Goal: Find specific page/section: Find specific page/section

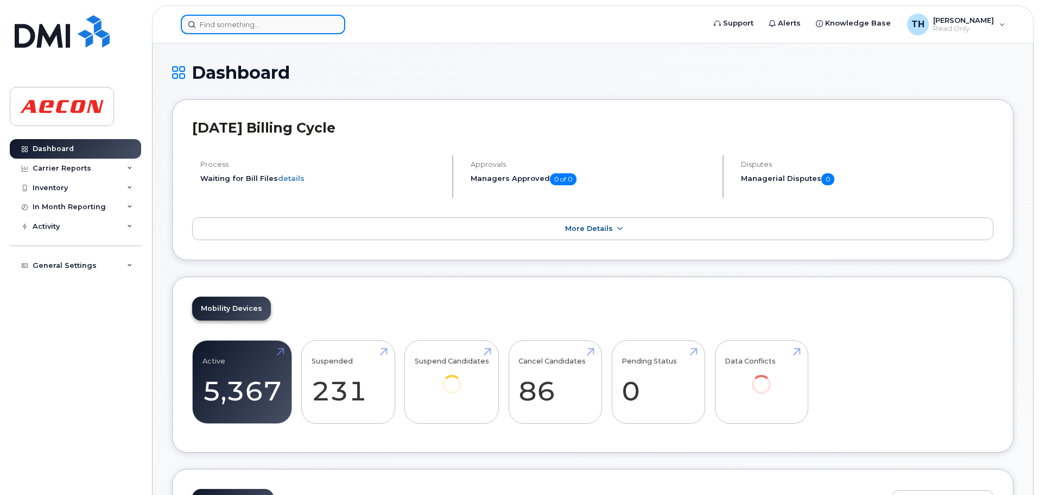
click at [225, 28] on input at bounding box center [263, 25] width 165 height 20
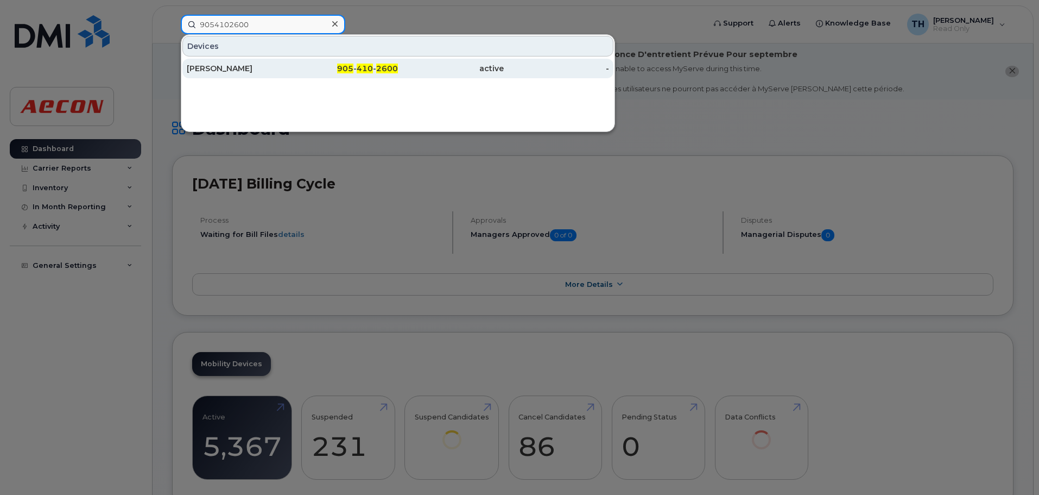
type input "9054102600"
click at [255, 68] on div "[PERSON_NAME]" at bounding box center [240, 68] width 106 height 11
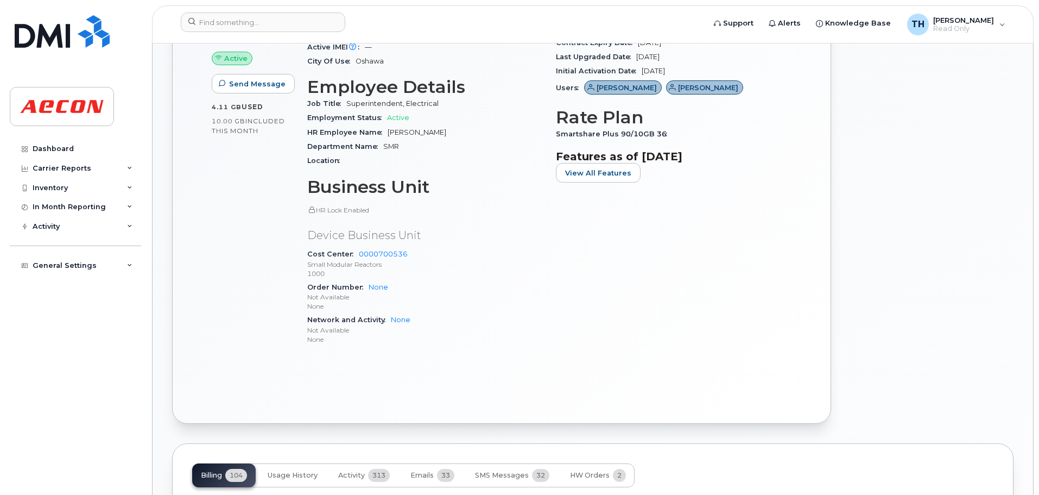
scroll to position [760, 0]
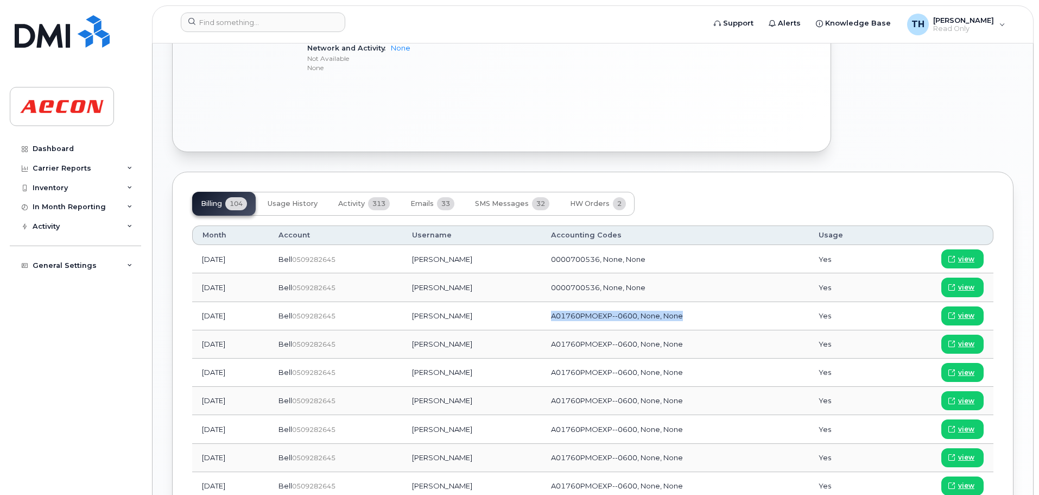
drag, startPoint x: 549, startPoint y: 317, endPoint x: 707, endPoint y: 323, distance: 157.6
click at [707, 323] on td "A01760PMOEXP--0600, None, None" at bounding box center [675, 316] width 268 height 28
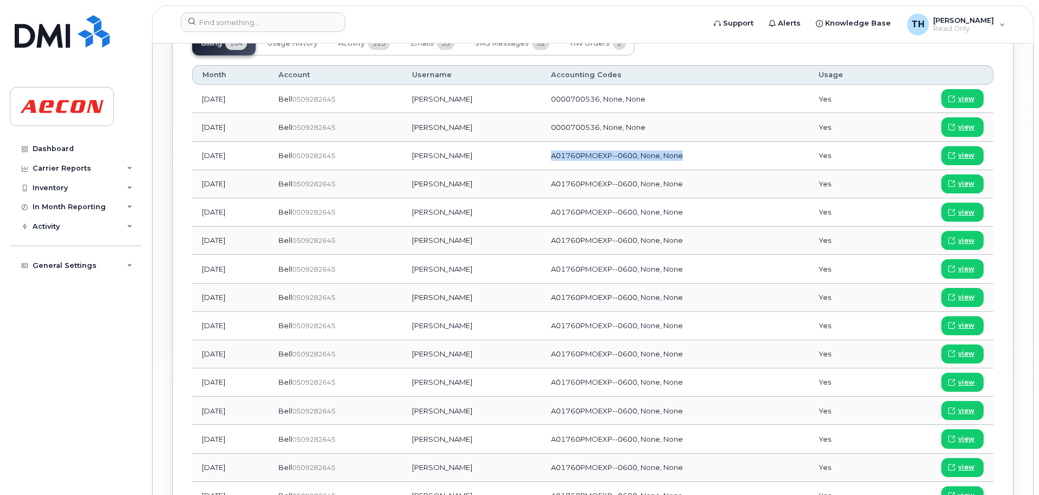
scroll to position [869, 0]
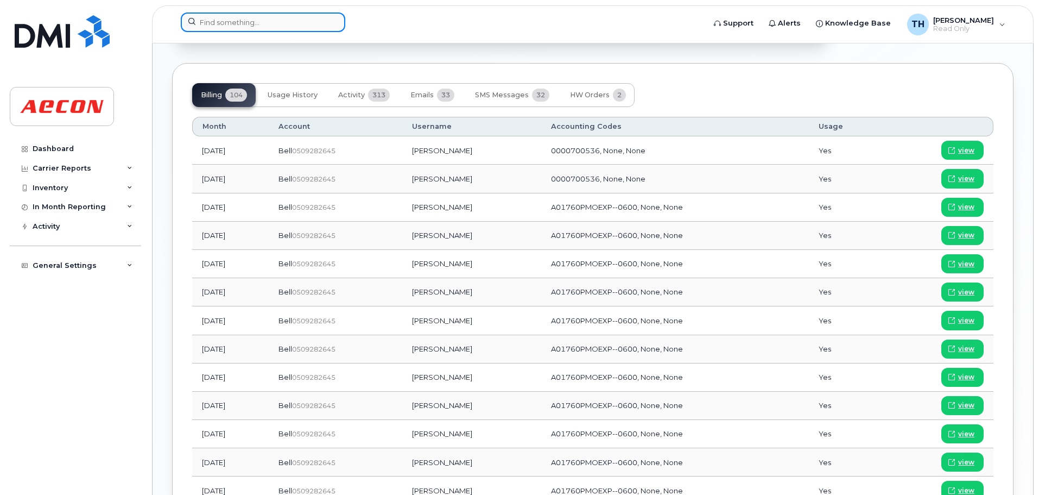
click at [237, 24] on input at bounding box center [263, 22] width 165 height 20
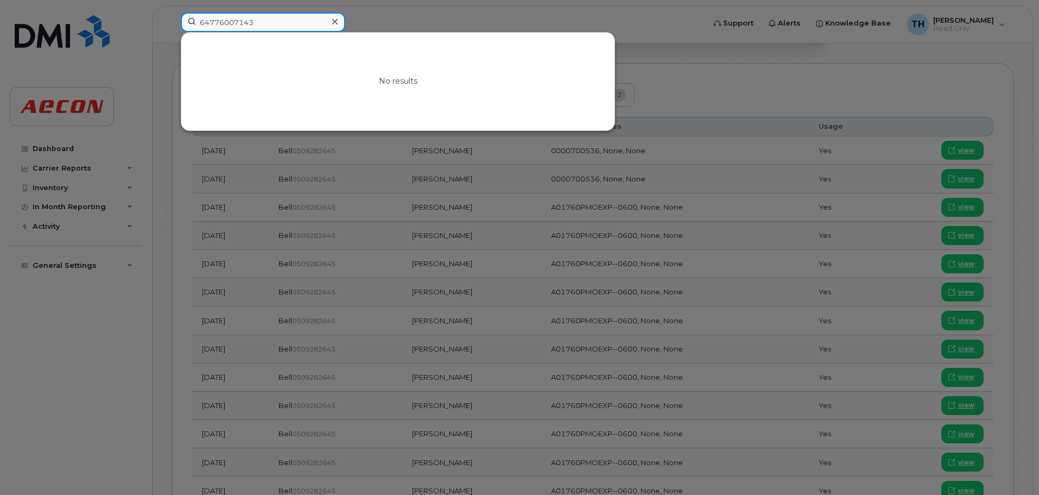
click at [220, 23] on input "64776007143" at bounding box center [263, 22] width 165 height 20
click at [248, 20] on input "64746007143" at bounding box center [263, 22] width 165 height 20
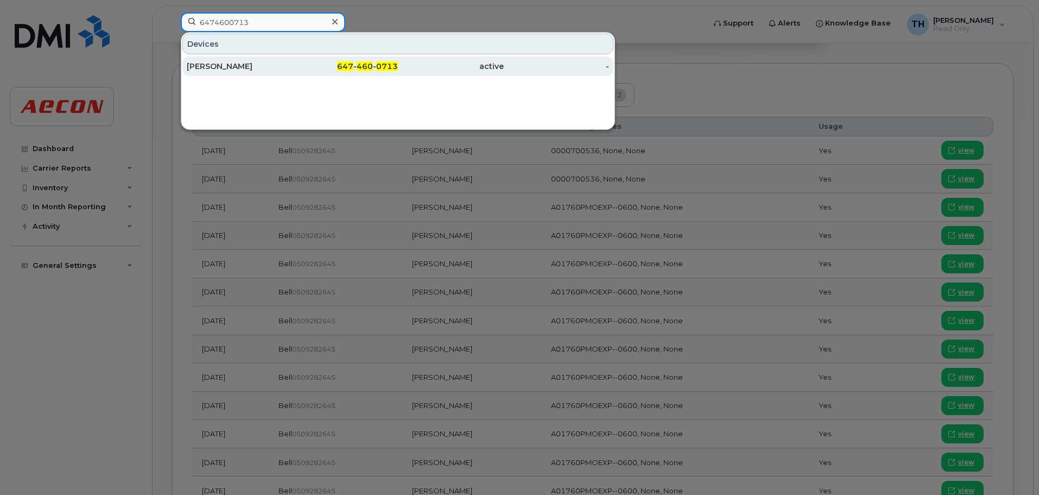
type input "6474600713"
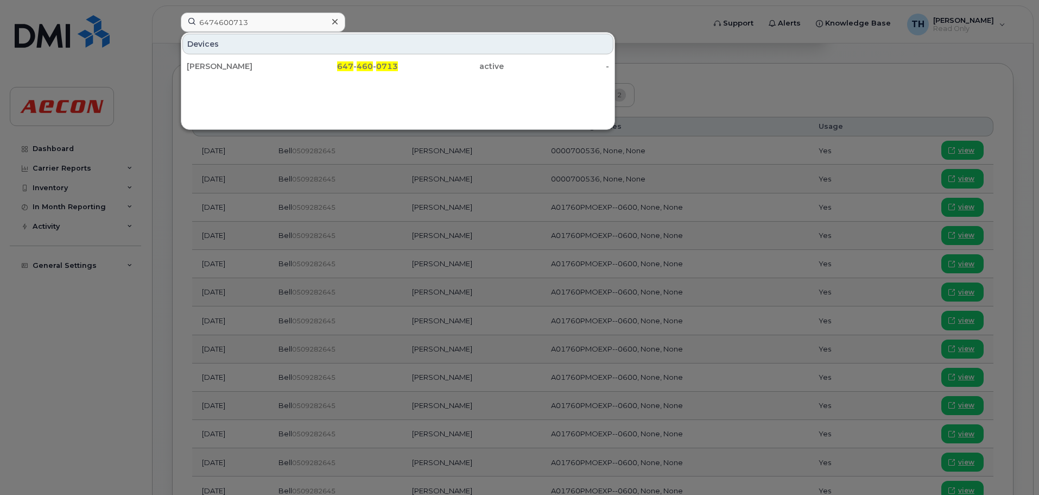
drag, startPoint x: 256, startPoint y: 64, endPoint x: 321, endPoint y: 94, distance: 72.6
click at [256, 64] on div "[PERSON_NAME]" at bounding box center [240, 66] width 106 height 11
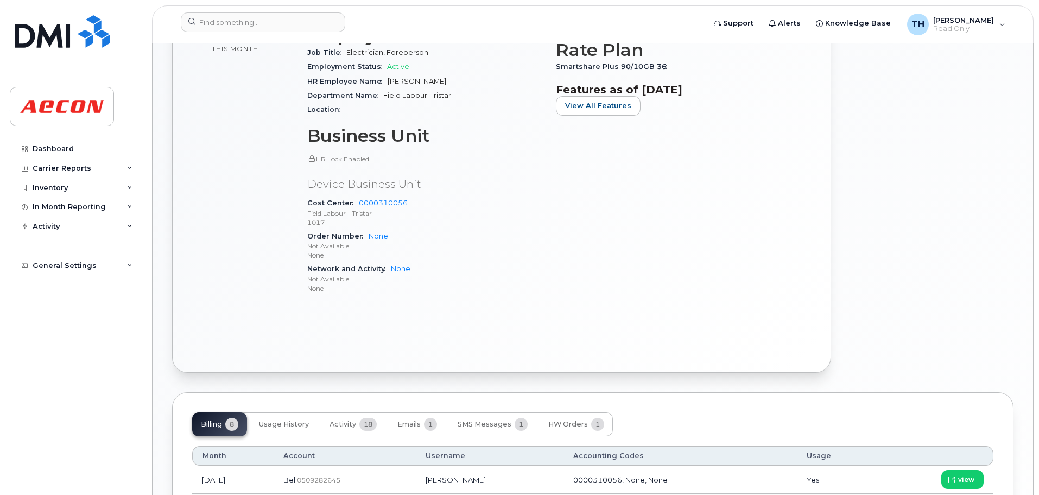
scroll to position [706, 0]
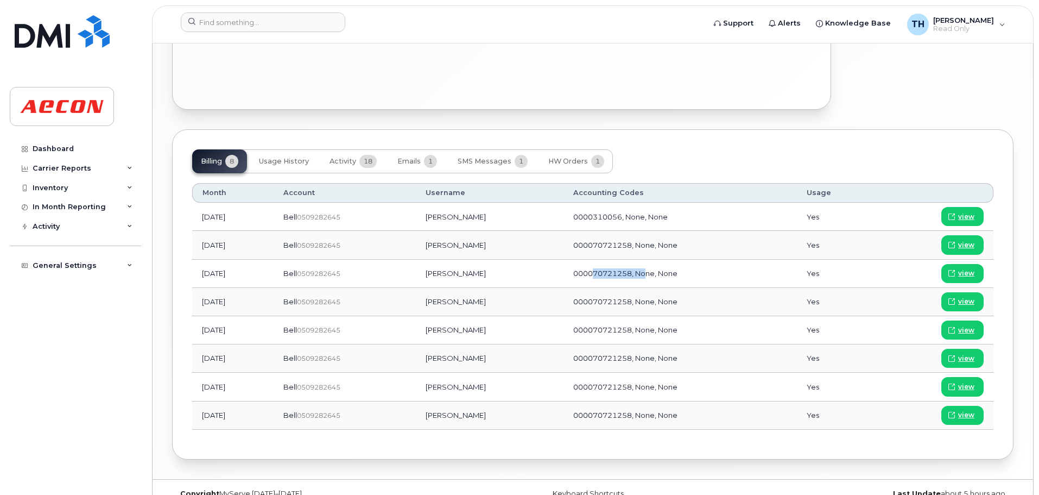
drag, startPoint x: 588, startPoint y: 276, endPoint x: 640, endPoint y: 275, distance: 52.1
click at [640, 275] on span "000070721258, None, None" at bounding box center [625, 273] width 104 height 9
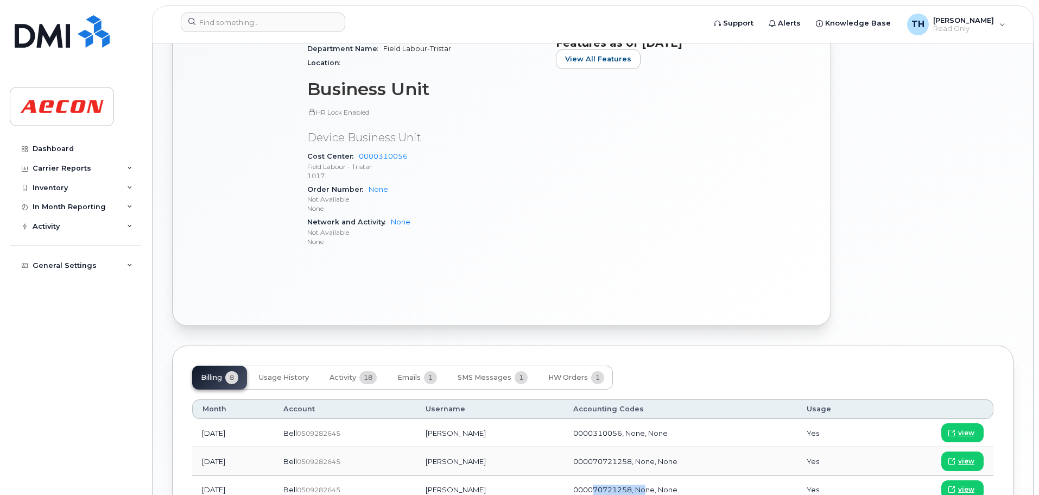
scroll to position [489, 0]
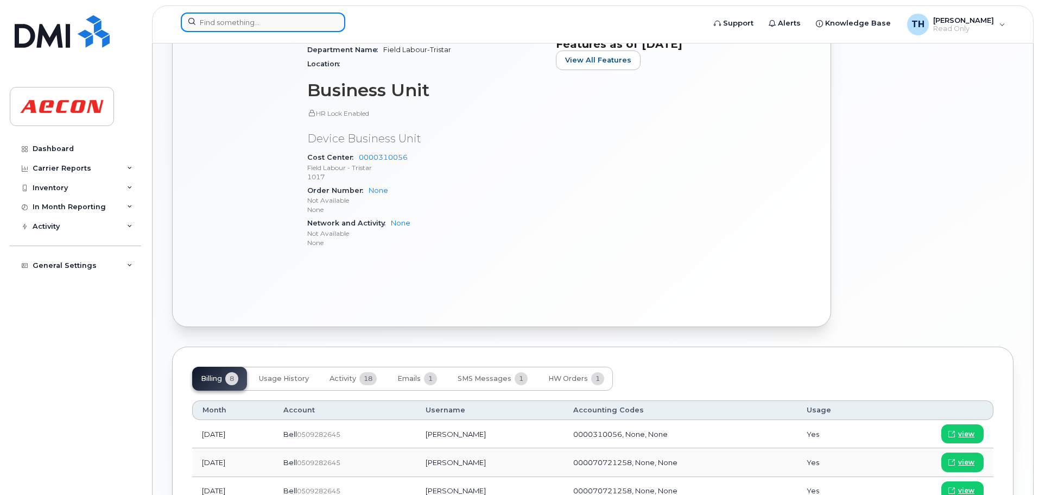
click at [242, 18] on input at bounding box center [263, 22] width 165 height 20
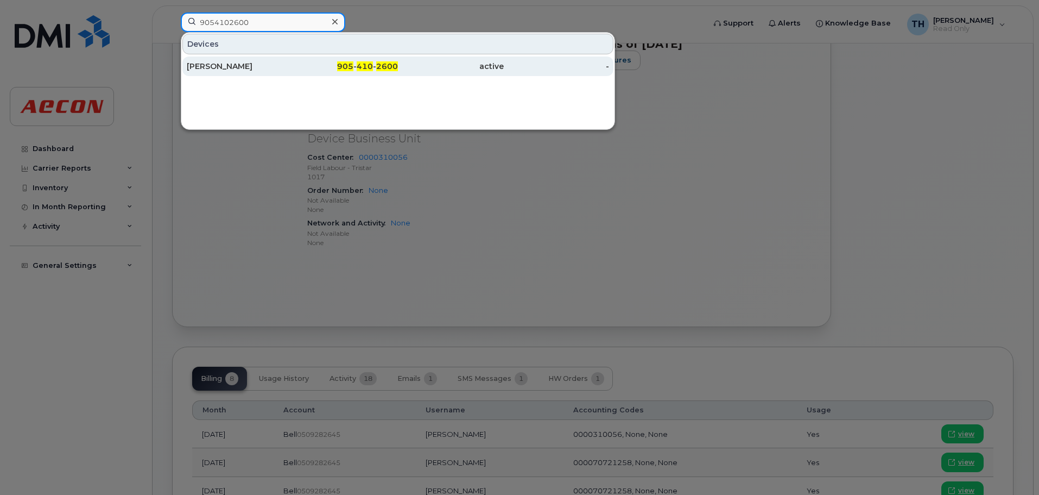
type input "9054102600"
click at [254, 63] on div "[PERSON_NAME]" at bounding box center [240, 66] width 106 height 11
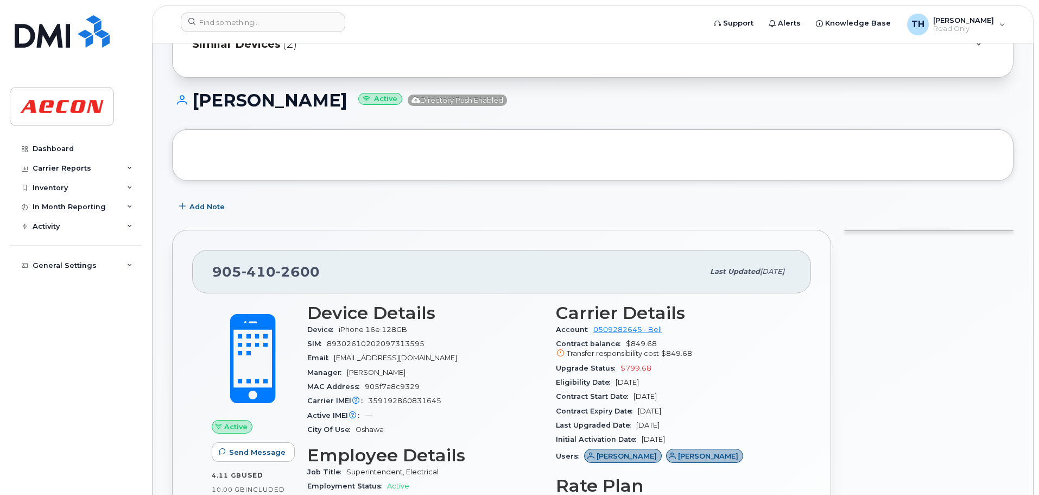
scroll to position [113, 0]
